Goal: Navigation & Orientation: Find specific page/section

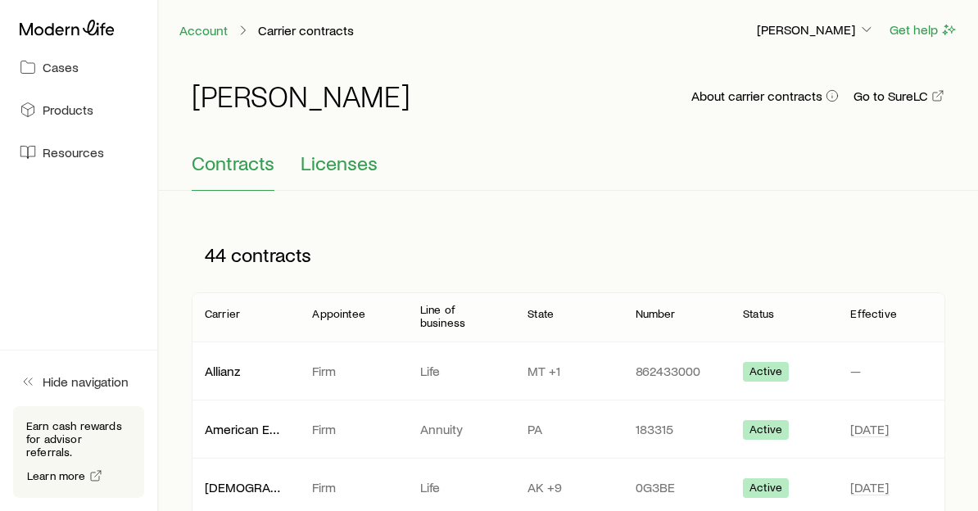
click at [341, 163] on span "Licenses" at bounding box center [339, 162] width 77 height 23
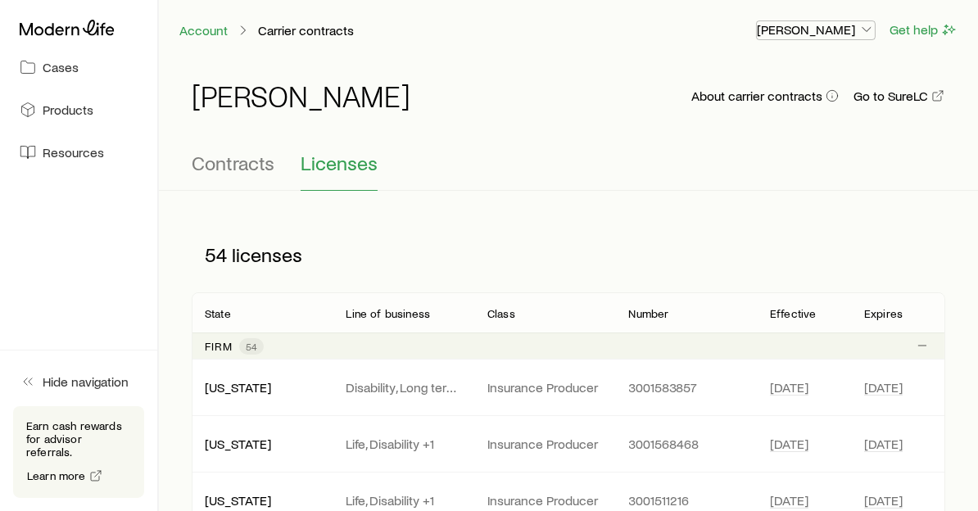
click at [866, 29] on icon "button" at bounding box center [866, 29] width 16 height 16
click at [472, 171] on div "Contracts Licenses" at bounding box center [568, 170] width 753 height 39
click at [854, 29] on p "[PERSON_NAME]" at bounding box center [816, 29] width 118 height 16
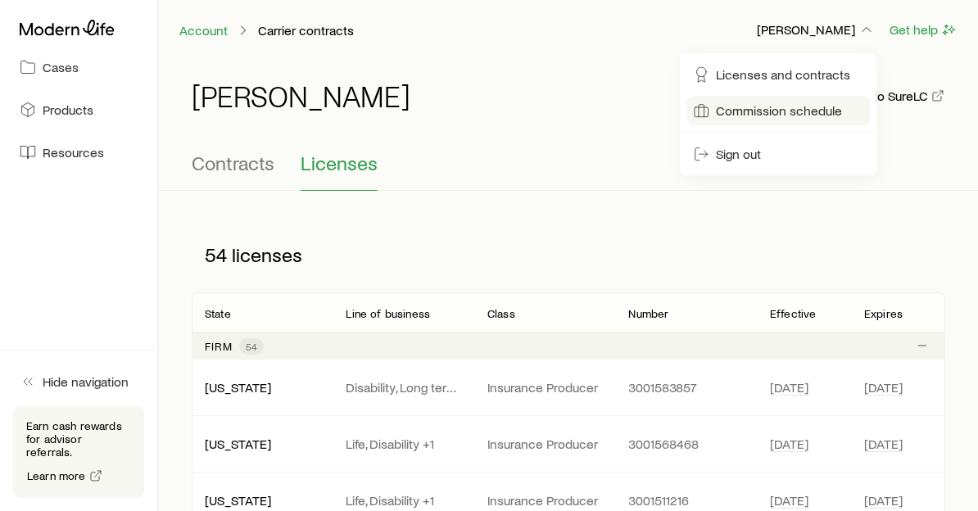
click at [750, 106] on span "Commission schedule" at bounding box center [779, 110] width 126 height 16
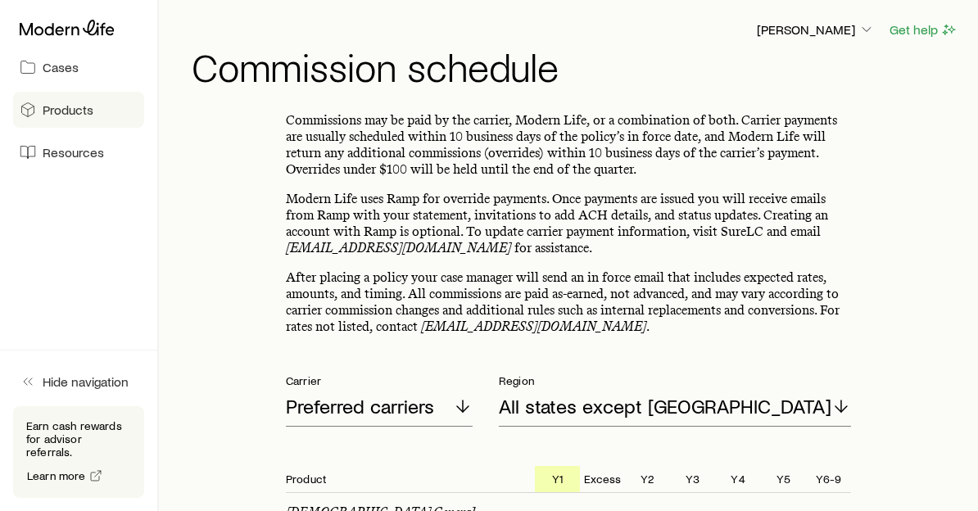
click at [75, 112] on span "Products" at bounding box center [68, 110] width 51 height 16
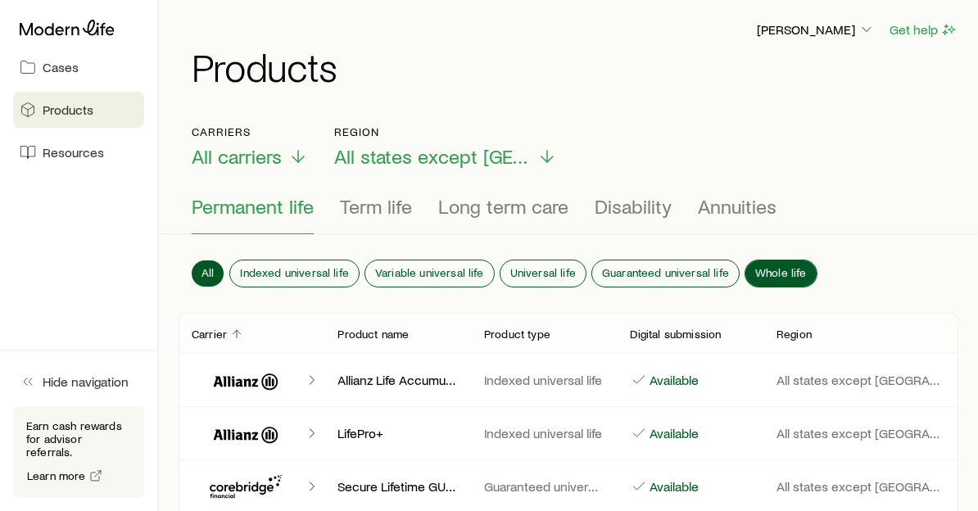
click at [797, 263] on button "Whole life" at bounding box center [780, 273] width 71 height 26
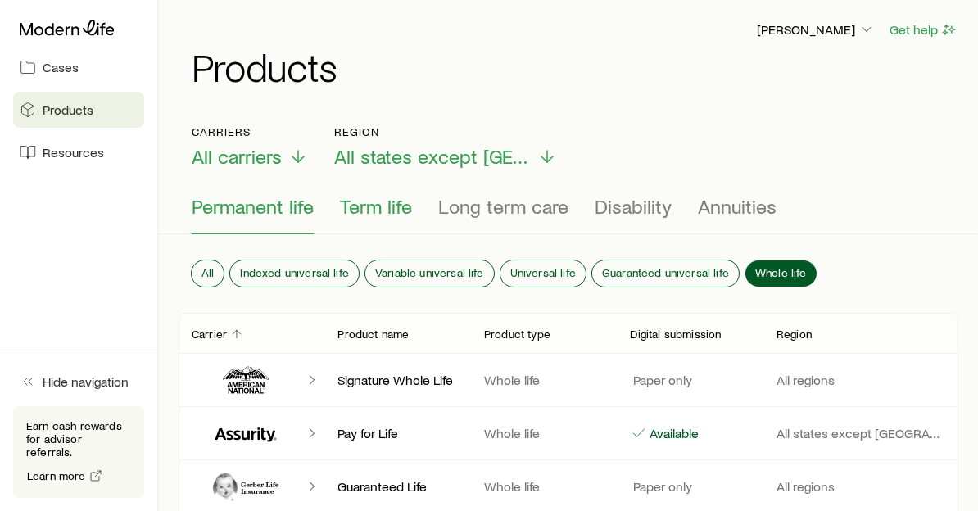
click at [369, 205] on span "Term life" at bounding box center [376, 206] width 72 height 23
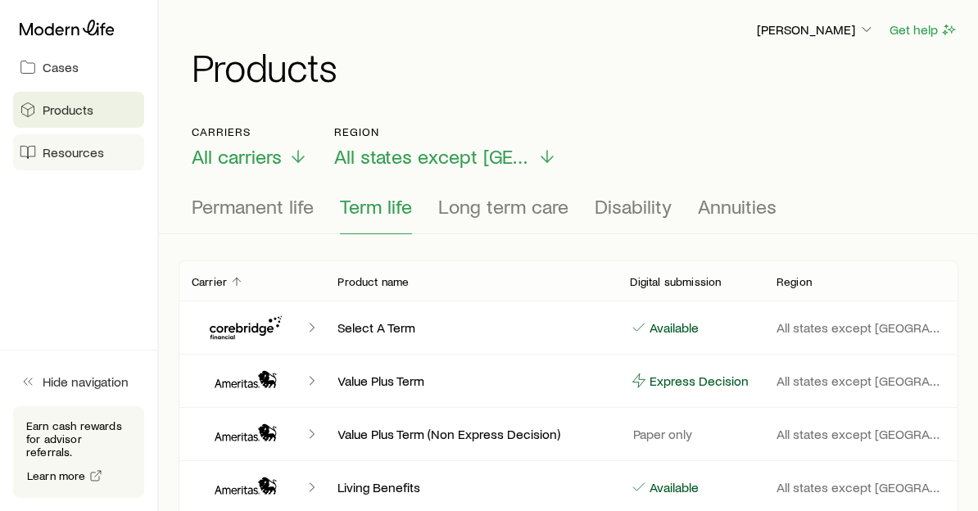
click at [57, 152] on span "Resources" at bounding box center [73, 152] width 61 height 16
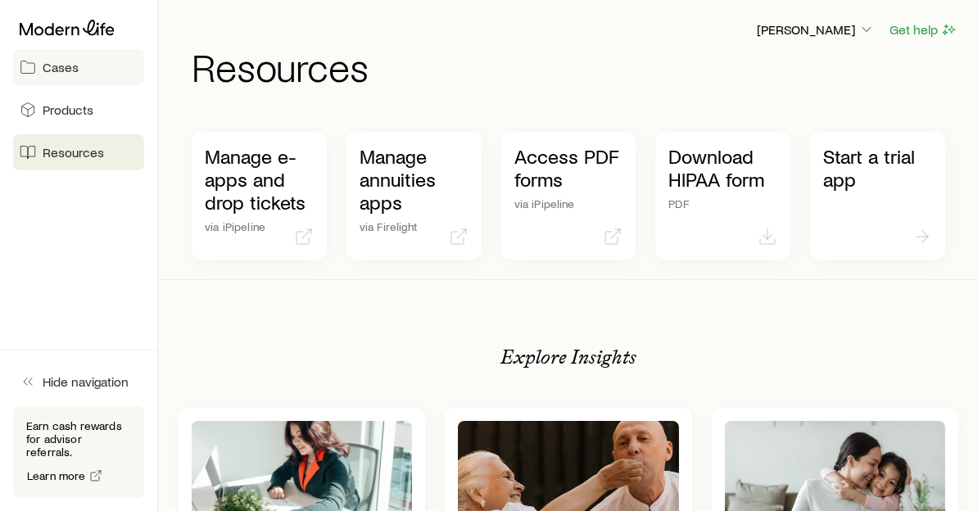
click at [70, 63] on span "Cases" at bounding box center [61, 67] width 36 height 16
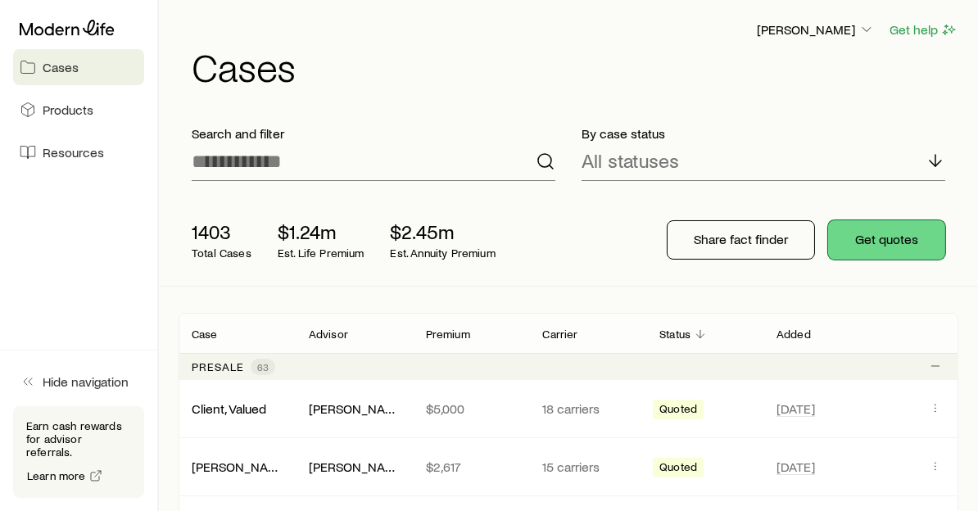
click at [888, 233] on button "Get quotes" at bounding box center [886, 239] width 117 height 39
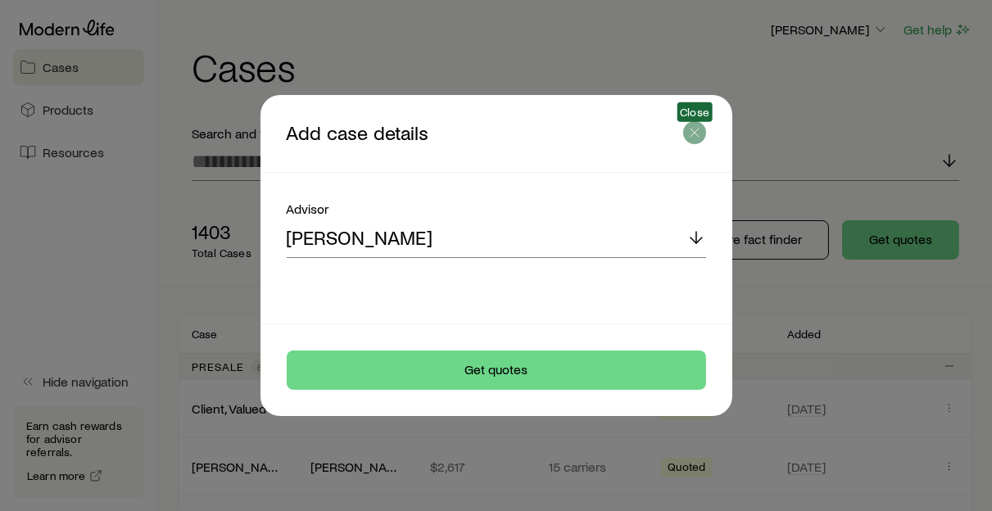
click at [684, 129] on button "button" at bounding box center [694, 132] width 23 height 23
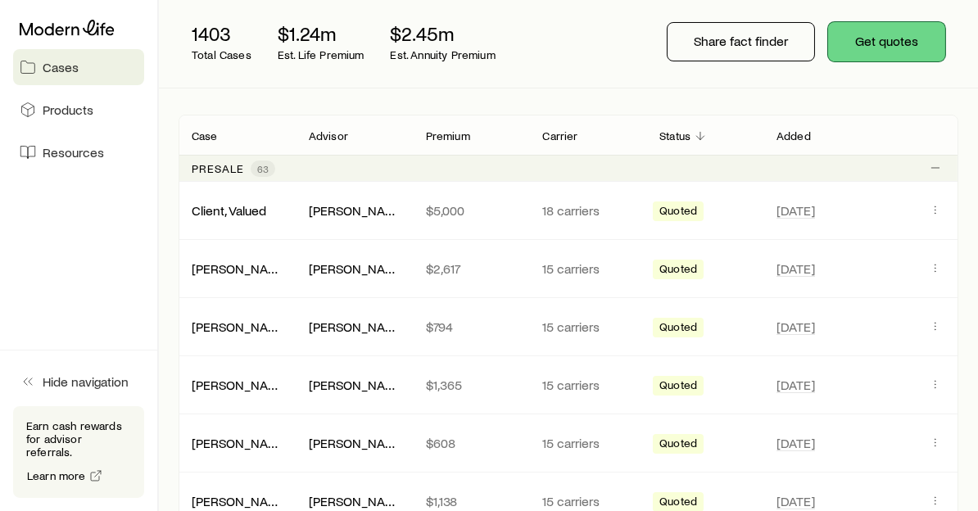
scroll to position [273, 0]
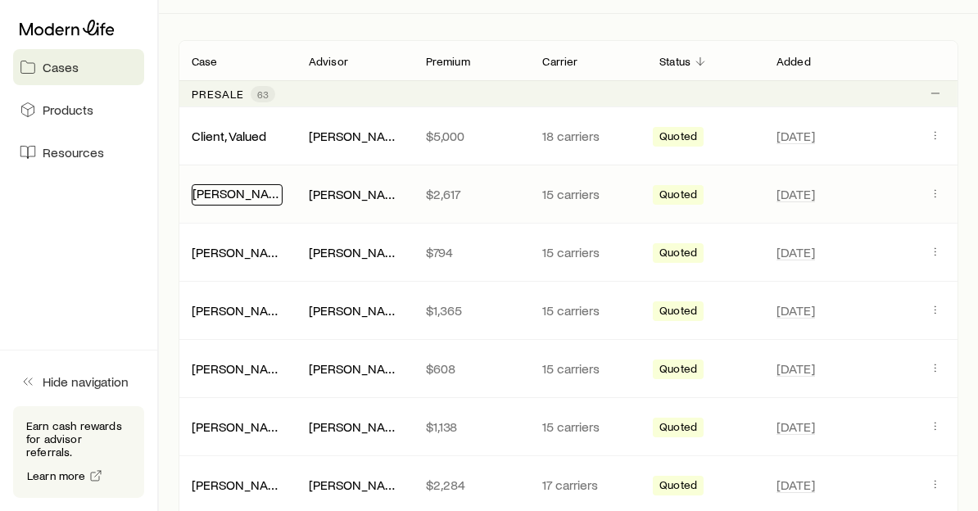
click at [224, 194] on link "[PERSON_NAME]" at bounding box center [241, 193] width 98 height 16
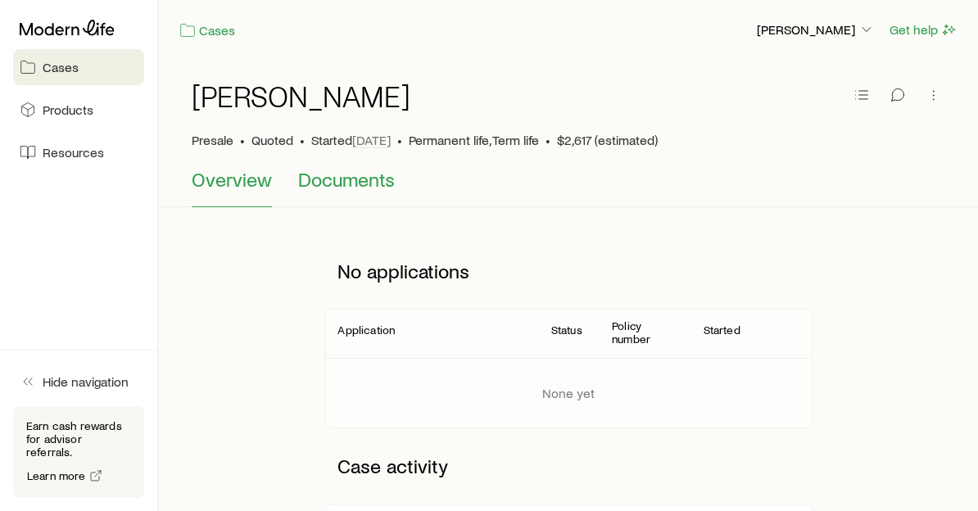
click at [329, 183] on span "Documents" at bounding box center [346, 179] width 97 height 23
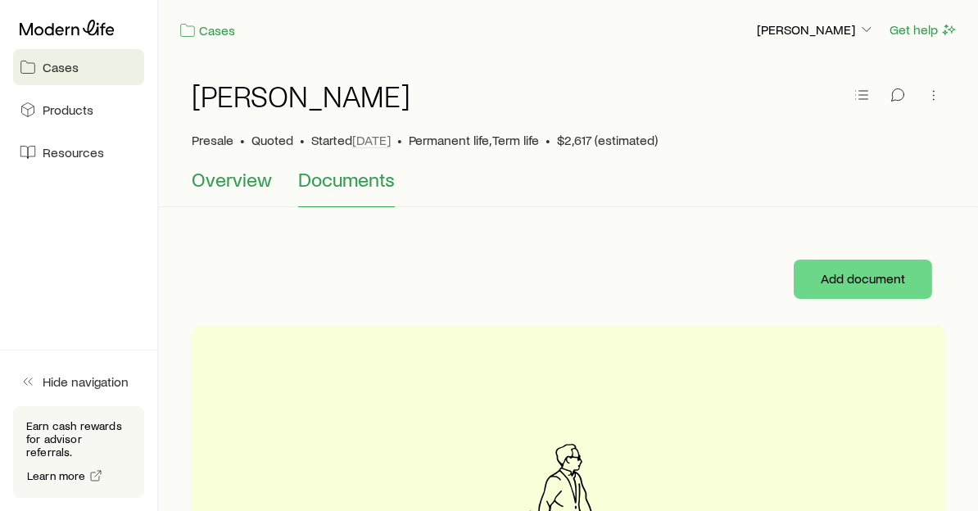
click at [243, 187] on span "Overview" at bounding box center [232, 179] width 80 height 23
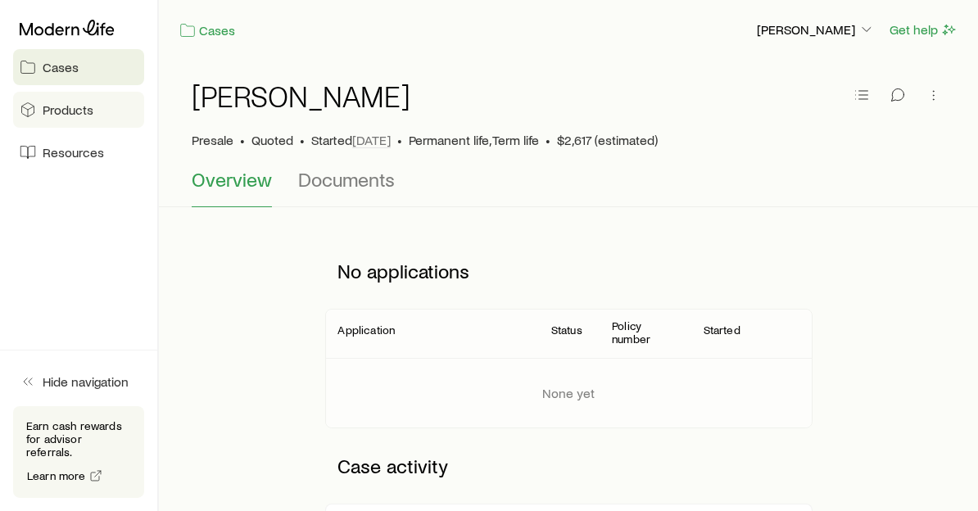
click at [37, 106] on link "Products" at bounding box center [78, 110] width 131 height 36
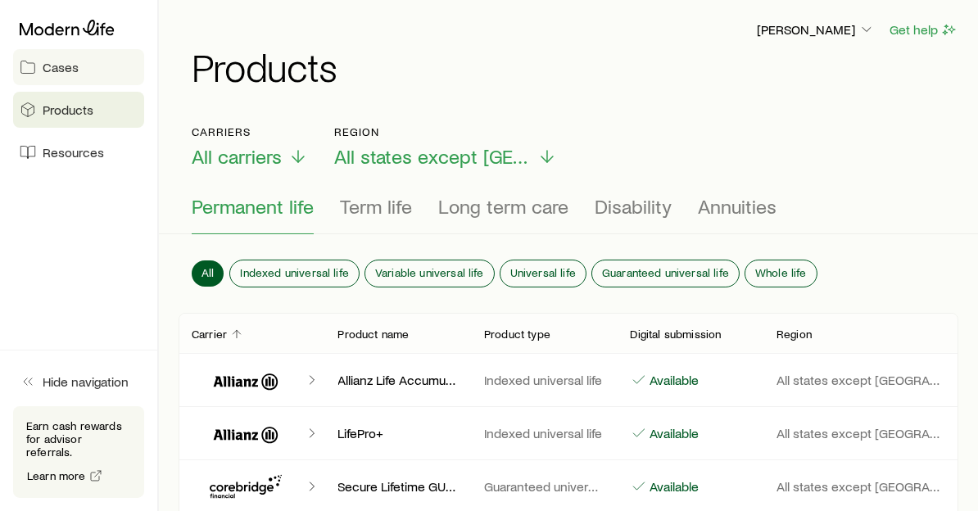
click at [47, 66] on span "Cases" at bounding box center [61, 67] width 36 height 16
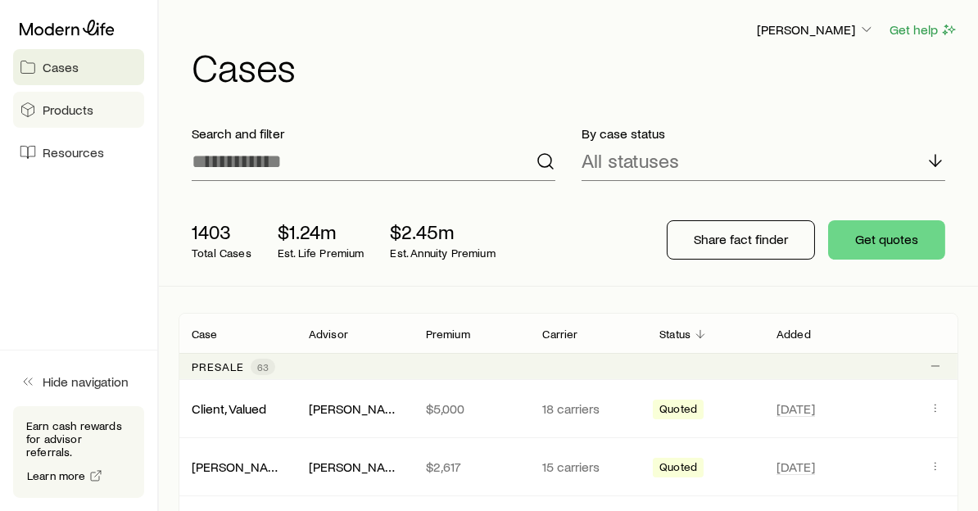
click at [54, 113] on span "Products" at bounding box center [68, 110] width 51 height 16
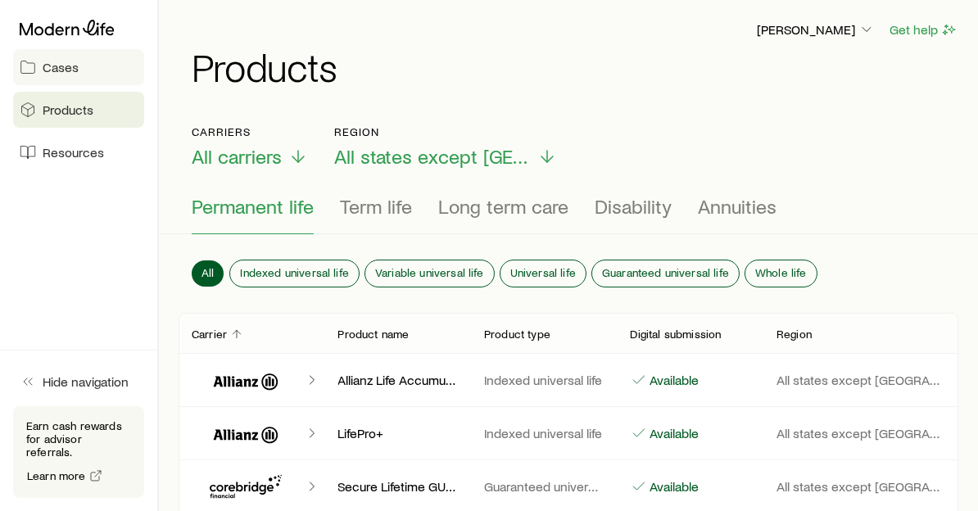
click at [45, 73] on span "Cases" at bounding box center [61, 67] width 36 height 16
